Goal: Check status: Check status

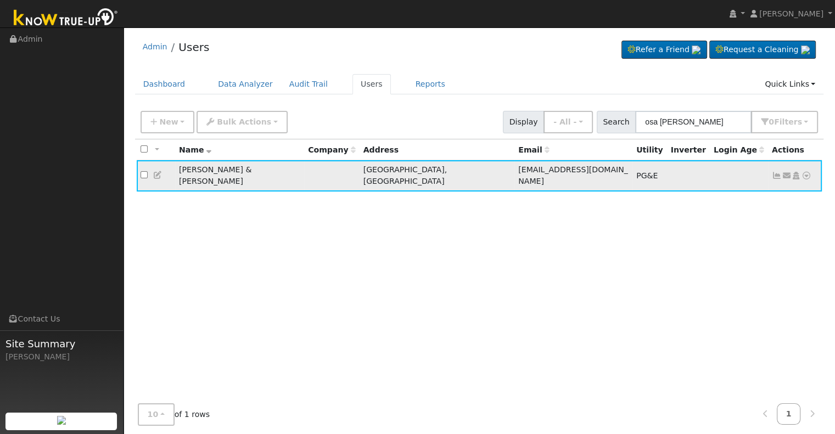
click at [776, 172] on icon at bounding box center [776, 176] width 10 height 8
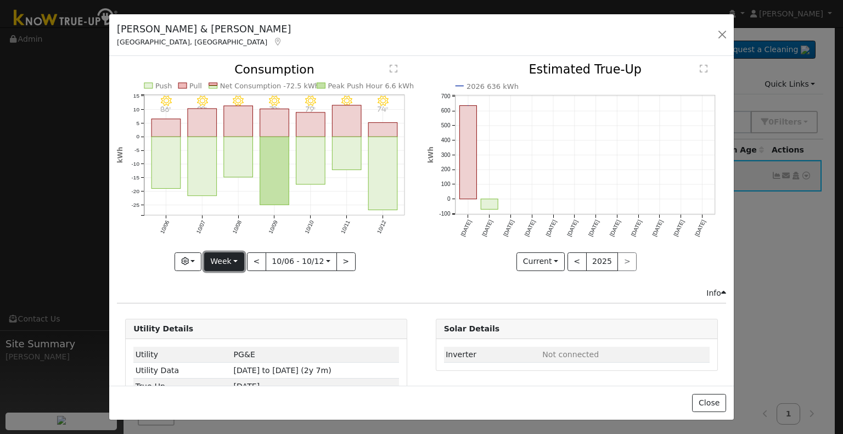
click at [228, 261] on button "Week" at bounding box center [224, 261] width 40 height 19
click at [239, 311] on link "Month" at bounding box center [243, 314] width 76 height 15
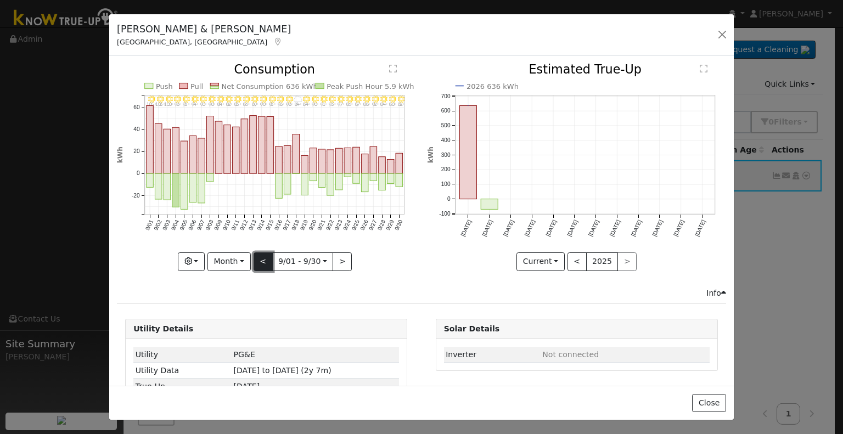
click at [264, 261] on button "<" at bounding box center [262, 261] width 19 height 19
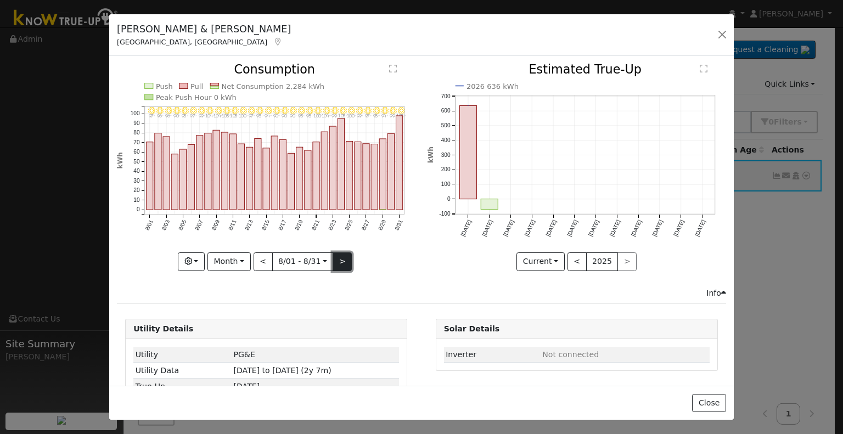
click at [336, 256] on button ">" at bounding box center [341, 261] width 19 height 19
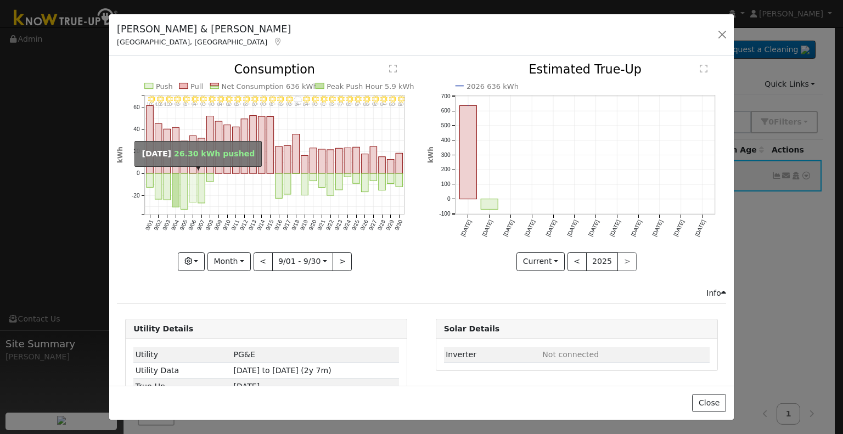
click at [193, 184] on rect "onclick=""" at bounding box center [192, 188] width 7 height 29
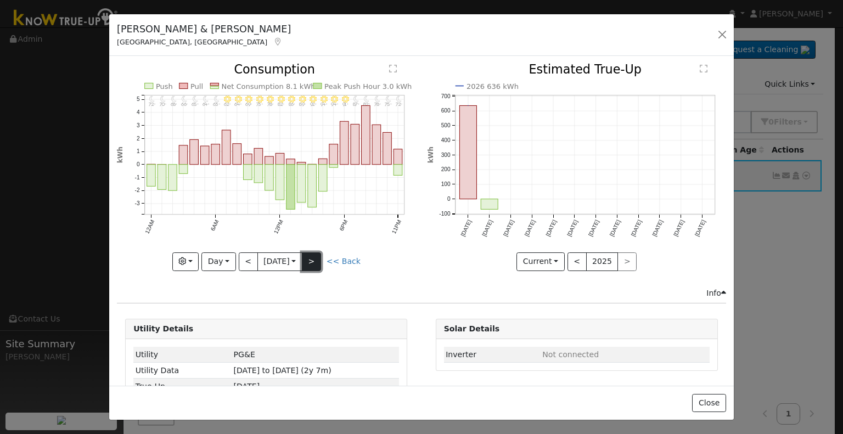
click at [313, 256] on button ">" at bounding box center [311, 261] width 19 height 19
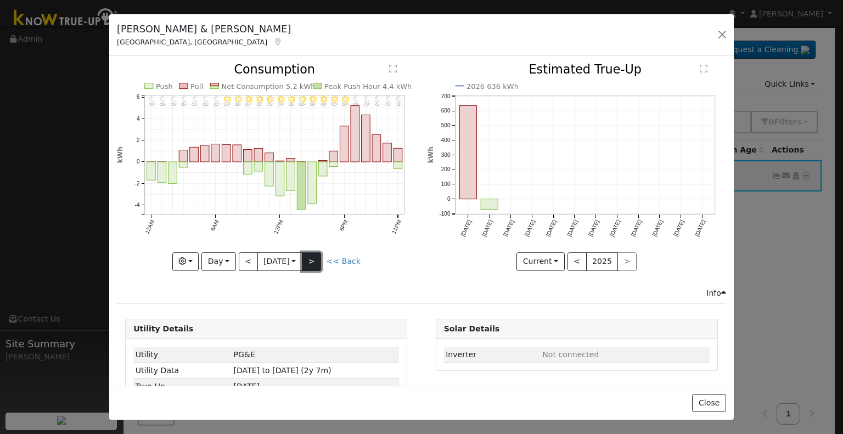
click at [313, 256] on button ">" at bounding box center [311, 261] width 19 height 19
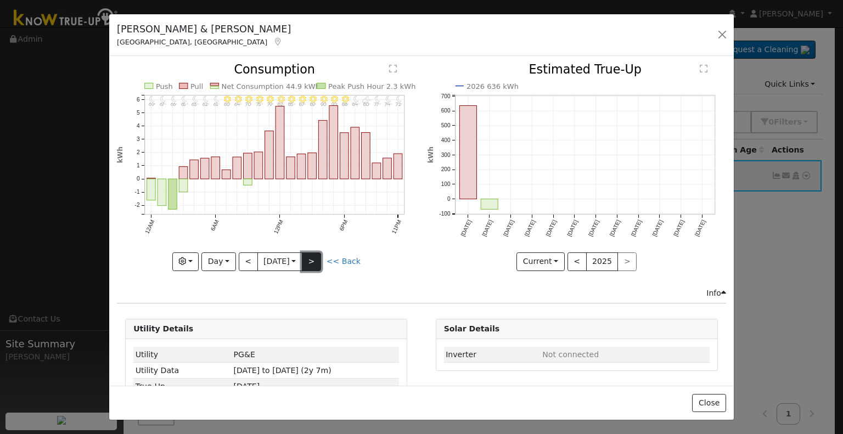
click at [313, 256] on button ">" at bounding box center [311, 261] width 19 height 19
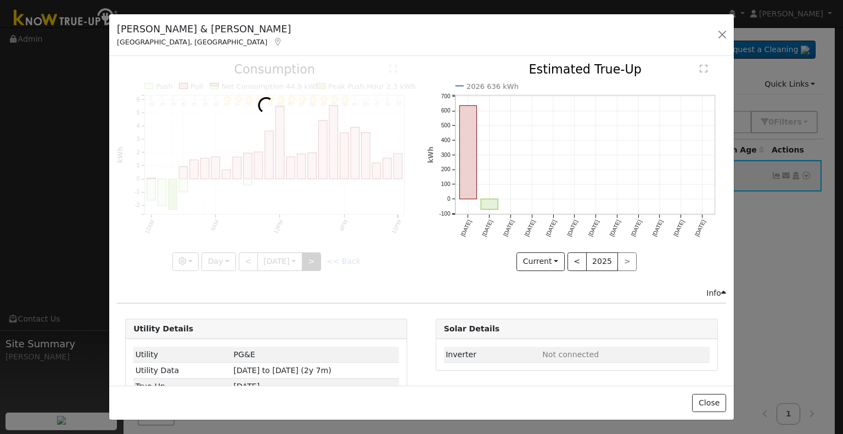
click at [313, 256] on div at bounding box center [266, 167] width 298 height 207
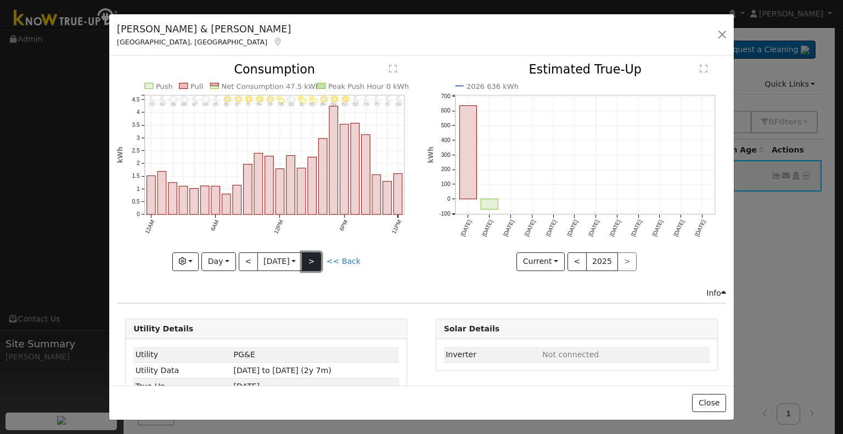
click at [313, 256] on button ">" at bounding box center [311, 261] width 19 height 19
type input "[DATE]"
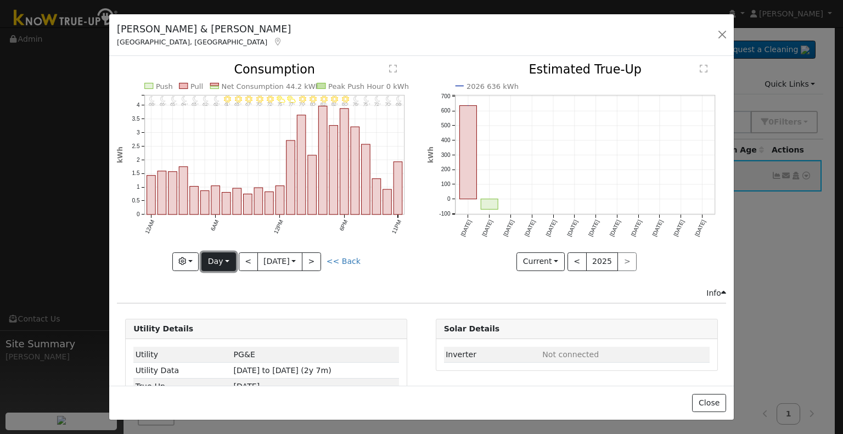
click at [223, 260] on button "Day" at bounding box center [218, 261] width 34 height 19
click at [726, 33] on button "button" at bounding box center [721, 34] width 15 height 15
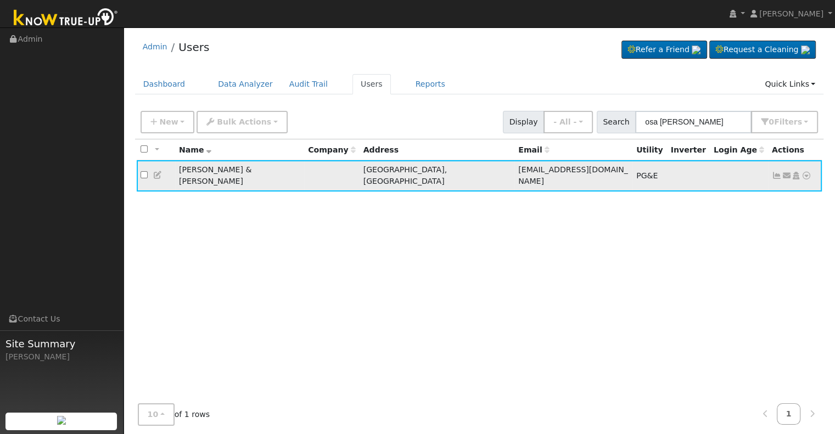
click at [781, 172] on icon at bounding box center [786, 176] width 10 height 8
click at [779, 172] on icon at bounding box center [776, 176] width 10 height 8
